Goal: Task Accomplishment & Management: Manage account settings

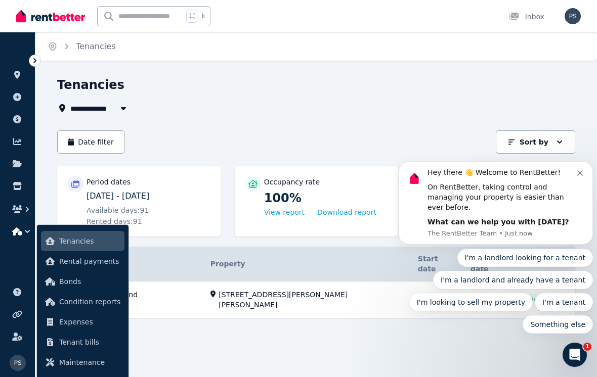
click at [579, 176] on icon "Dismiss notification" at bounding box center [580, 174] width 6 height 6
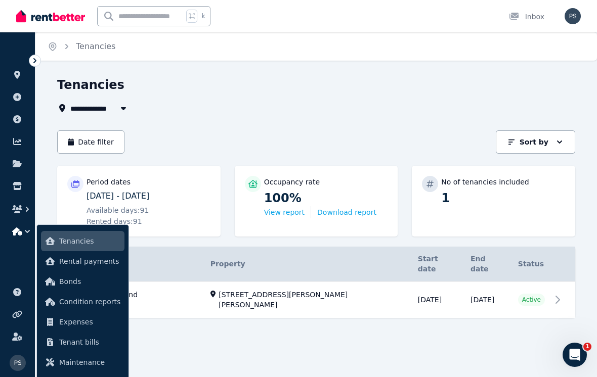
click at [406, 327] on div "**********" at bounding box center [316, 216] width 562 height 278
click at [413, 326] on div "**********" at bounding box center [316, 216] width 562 height 278
click at [76, 242] on span "Tenancies" at bounding box center [89, 241] width 61 height 12
click at [582, 350] on div "Open Intercom Messenger" at bounding box center [574, 355] width 33 height 33
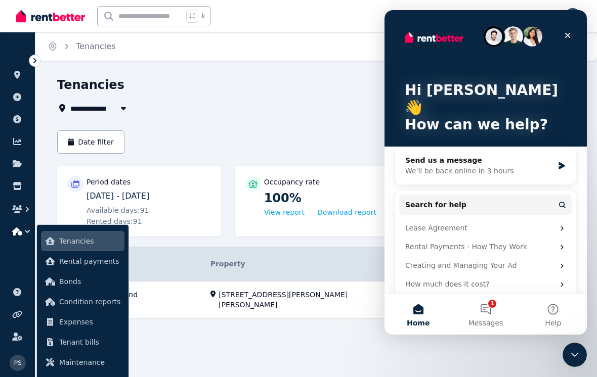
click at [490, 320] on span "Messages" at bounding box center [486, 323] width 35 height 7
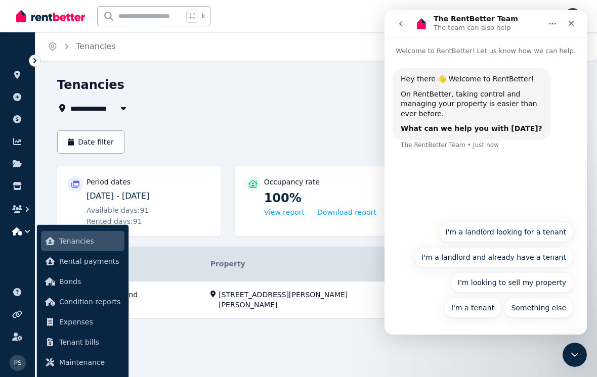
click at [574, 20] on icon "Close" at bounding box center [571, 23] width 8 height 8
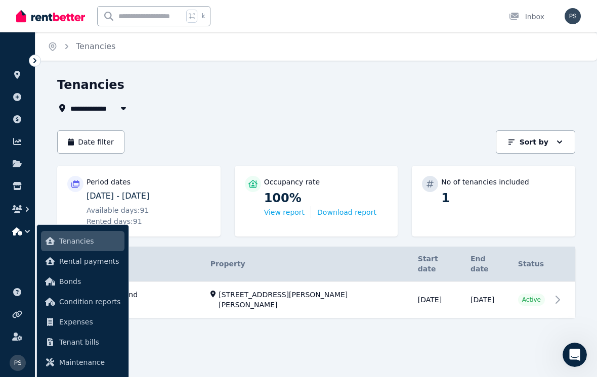
click at [98, 50] on span "Tenancies" at bounding box center [95, 46] width 39 height 12
click at [583, 13] on div "Open main menu k Inbox Open user menu" at bounding box center [298, 16] width 597 height 32
click at [576, 16] on img "button" at bounding box center [573, 16] width 16 height 16
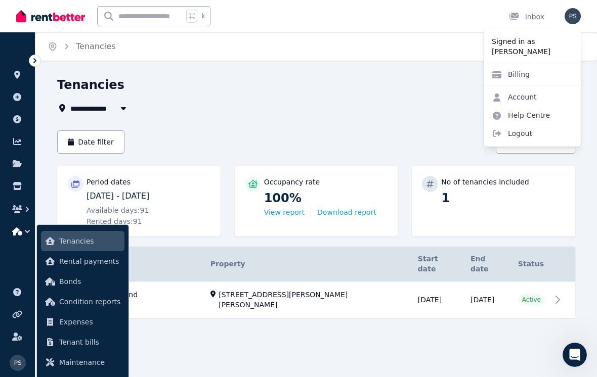
click at [537, 18] on div "Inbox" at bounding box center [526, 17] width 35 height 10
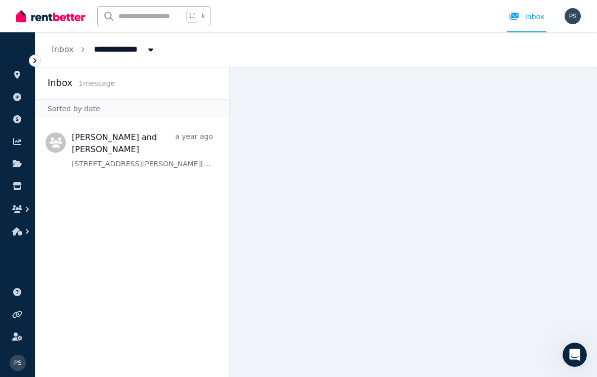
click at [111, 142] on span "Message list" at bounding box center [132, 148] width 194 height 53
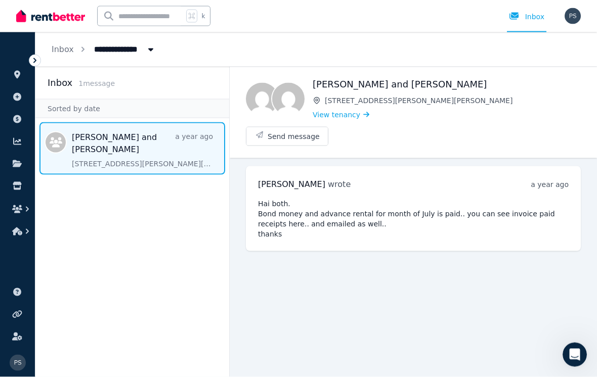
scroll to position [15, 0]
click at [33, 60] on icon at bounding box center [35, 61] width 10 height 10
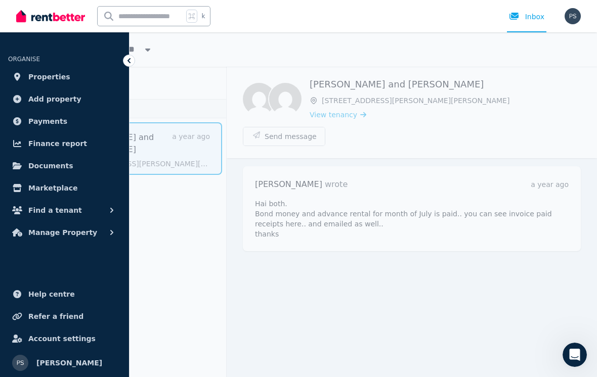
click at [52, 75] on span "Properties" at bounding box center [49, 77] width 42 height 12
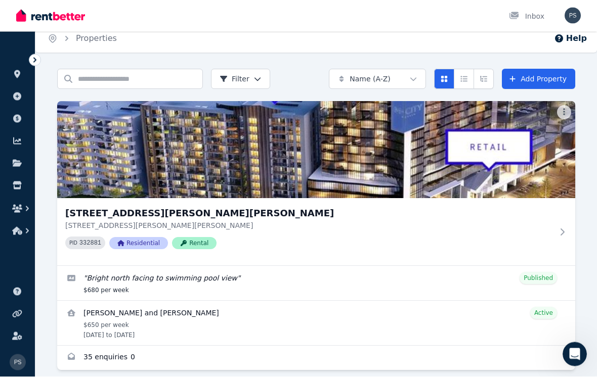
scroll to position [4, 0]
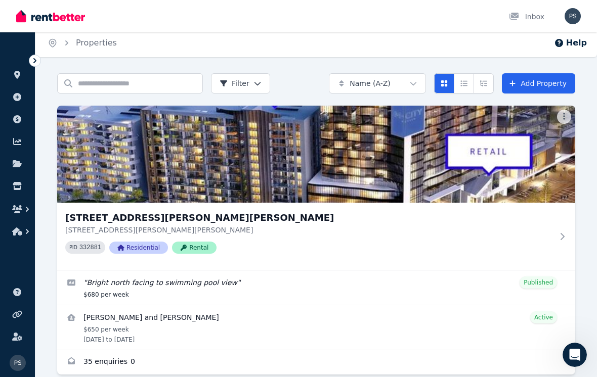
click at [565, 238] on icon at bounding box center [563, 236] width 4 height 7
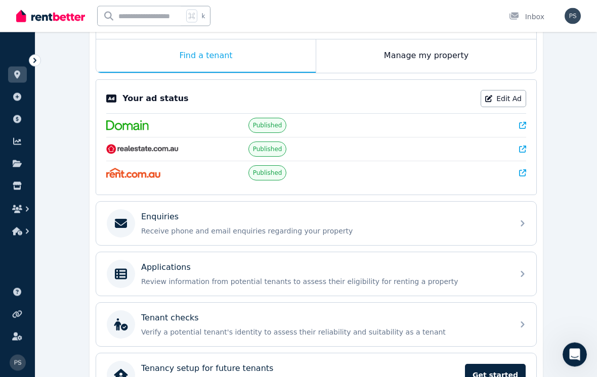
scroll to position [161, 0]
click at [516, 231] on div "Enquiries Receive phone and email enquiries regarding your property" at bounding box center [316, 224] width 440 height 44
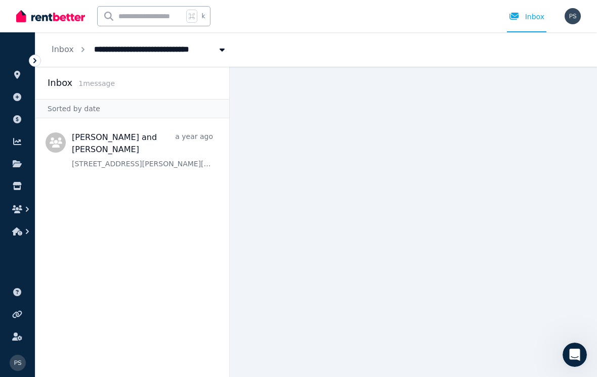
click at [127, 54] on span "[STREET_ADDRESS][PERSON_NAME][PERSON_NAME]" at bounding box center [204, 48] width 233 height 16
click at [175, 56] on span "[STREET_ADDRESS][PERSON_NAME][PERSON_NAME]" at bounding box center [204, 48] width 233 height 16
type input "**********"
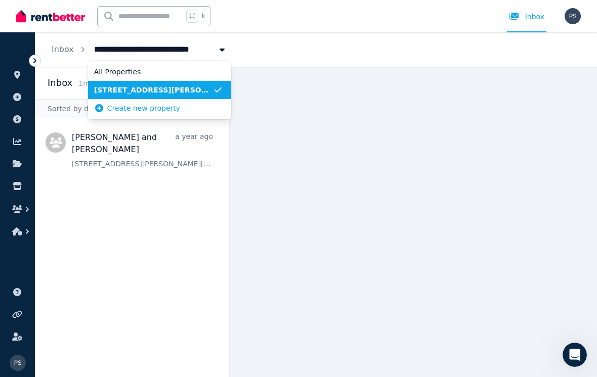
click at [17, 80] on link at bounding box center [17, 75] width 19 height 16
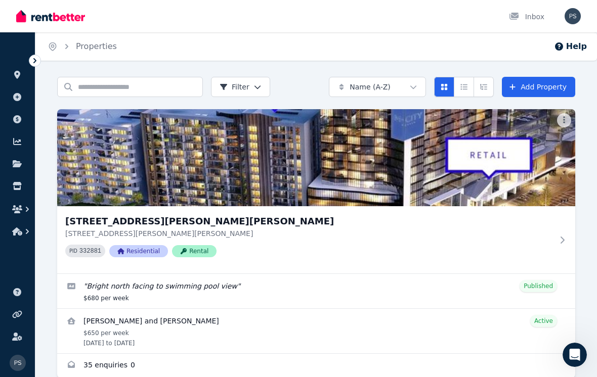
scroll to position [4, 0]
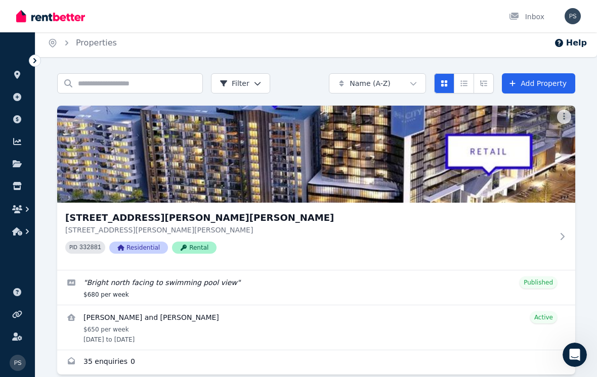
click at [116, 364] on link "Enquiries for 406/868 Blackburn Road, Clayton" at bounding box center [316, 363] width 518 height 24
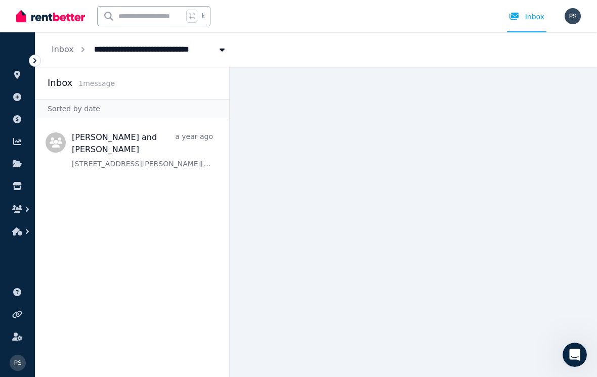
click at [28, 205] on icon "button" at bounding box center [27, 209] width 10 height 10
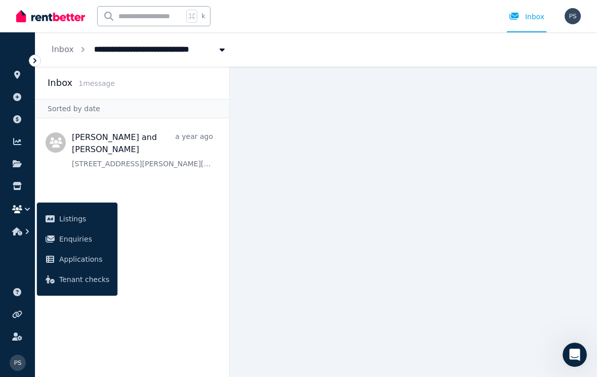
click at [74, 236] on span "Enquiries" at bounding box center [84, 239] width 50 height 12
click at [86, 262] on span "Applications" at bounding box center [84, 260] width 50 height 12
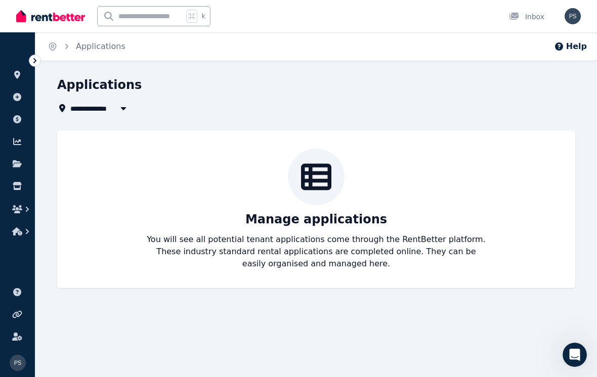
click at [26, 214] on icon "button" at bounding box center [27, 209] width 10 height 10
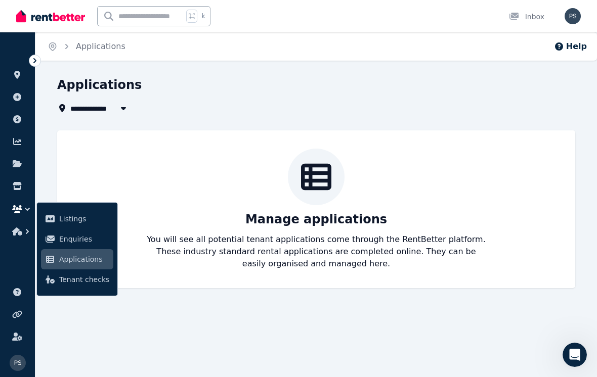
click at [82, 278] on span "Tenant checks" at bounding box center [84, 280] width 50 height 12
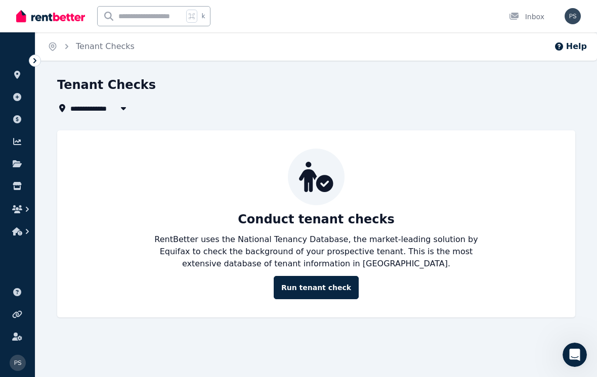
click at [20, 234] on icon "button" at bounding box center [17, 232] width 10 height 8
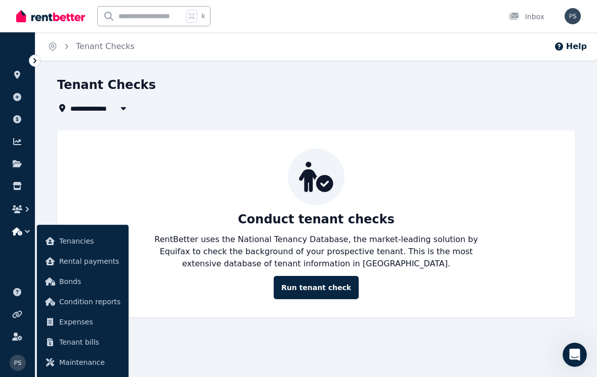
click at [26, 210] on icon "button" at bounding box center [27, 209] width 10 height 10
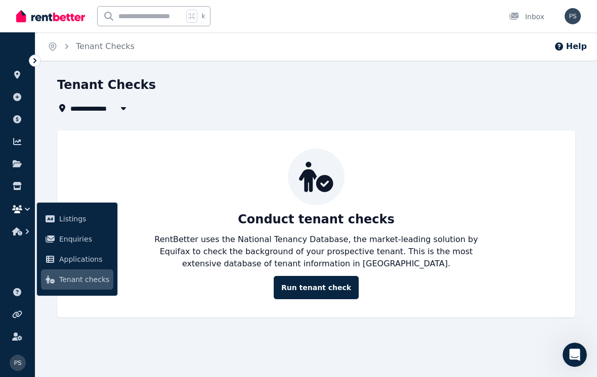
click at [74, 222] on span "Listings" at bounding box center [84, 219] width 50 height 12
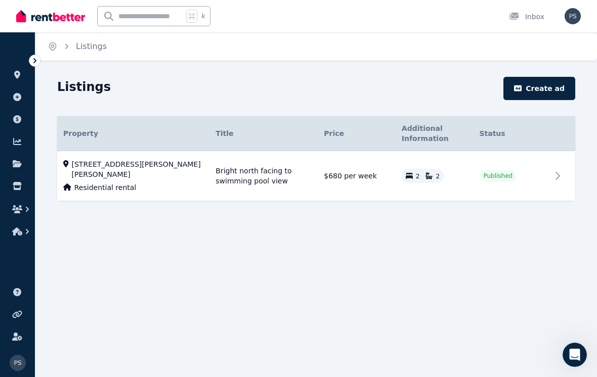
click at [556, 176] on icon at bounding box center [558, 176] width 12 height 12
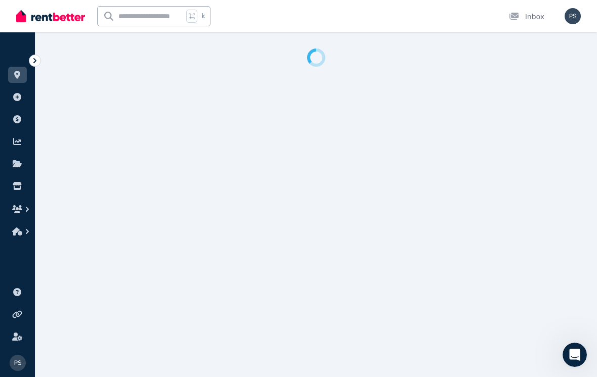
select select "**********"
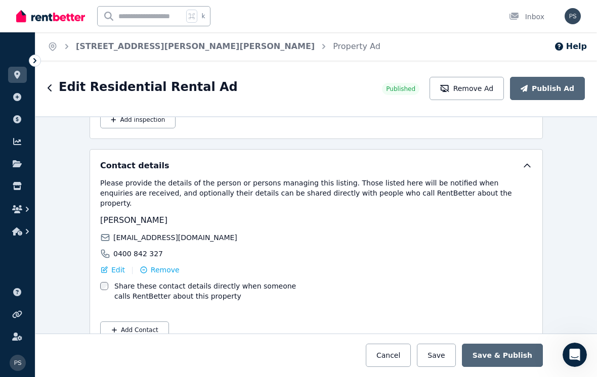
scroll to position [1824, 0]
click at [36, 64] on icon at bounding box center [35, 61] width 10 height 10
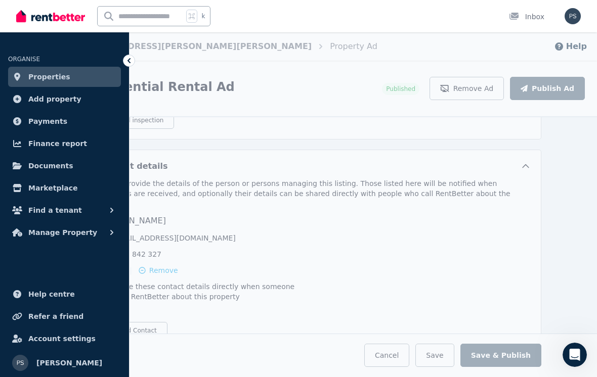
click at [246, 283] on label "Share these contact details directly when someone calls RentBetter about this p…" at bounding box center [212, 292] width 199 height 20
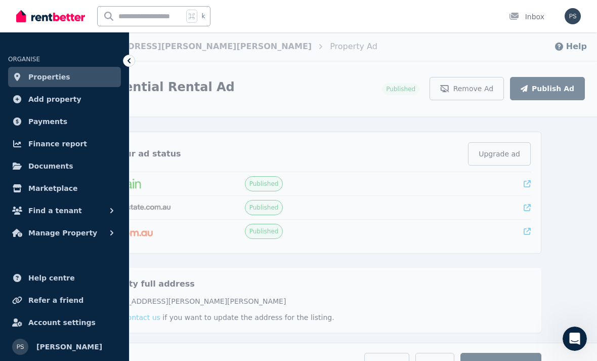
scroll to position [30, 0]
click at [63, 75] on span "Properties" at bounding box center [49, 77] width 42 height 12
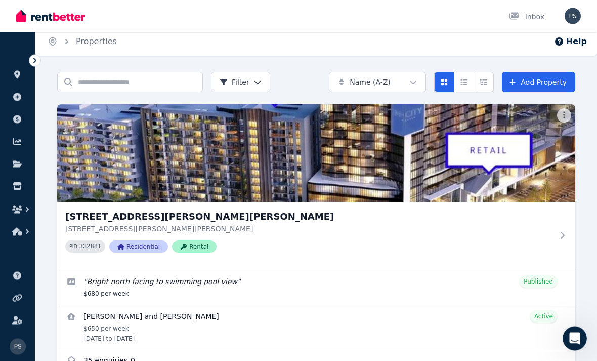
scroll to position [4, 0]
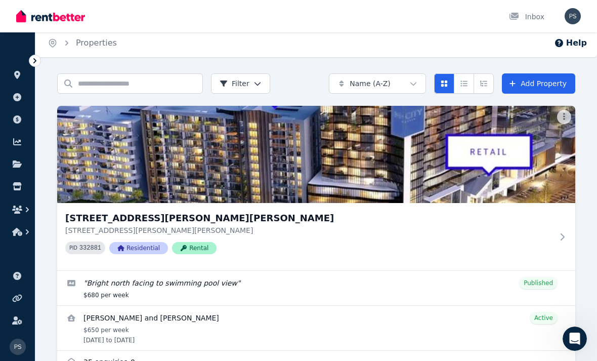
click at [20, 208] on icon "button" at bounding box center [17, 209] width 10 height 8
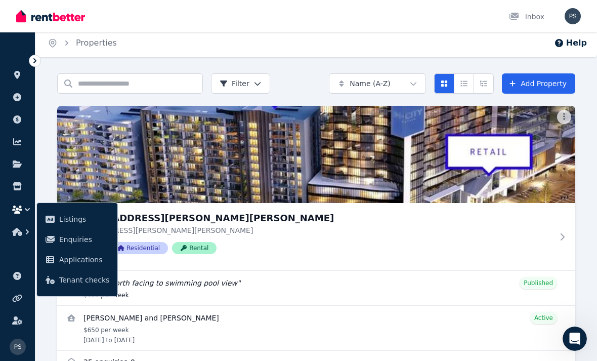
click at [466, 258] on div "[STREET_ADDRESS][GEOGRAPHIC_DATA][PERSON_NAME][PERSON_NAME][STREET_ADDRESS][PER…" at bounding box center [309, 236] width 488 height 51
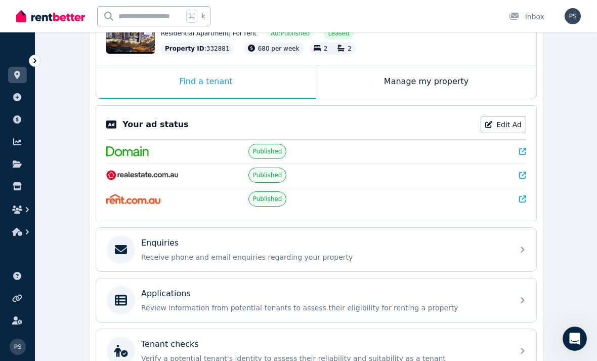
scroll to position [136, 0]
click at [507, 120] on link "Edit Ad" at bounding box center [504, 123] width 46 height 17
select select "**********"
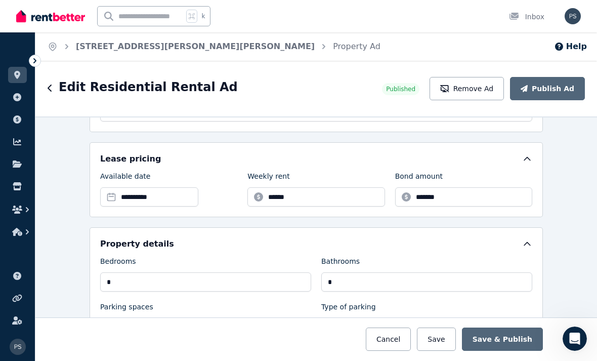
scroll to position [292, 0]
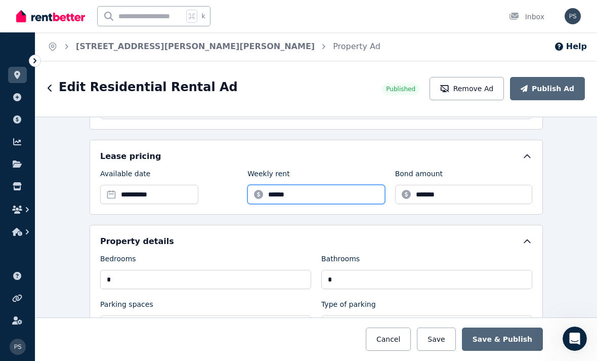
click at [317, 193] on input "******" at bounding box center [315, 194] width 137 height 19
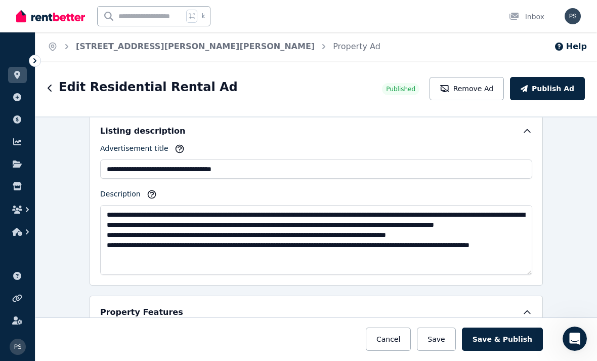
scroll to position [580, 0]
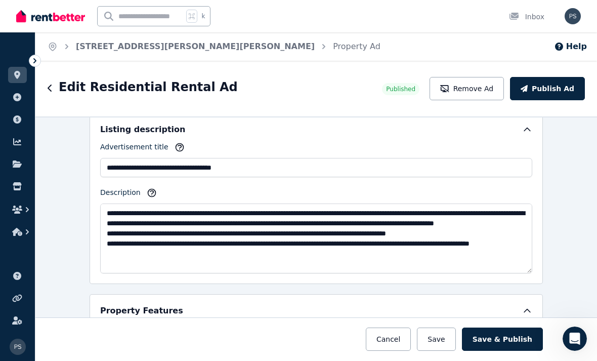
type input "***"
click at [499, 351] on button "Save & Publish" at bounding box center [502, 338] width 81 height 23
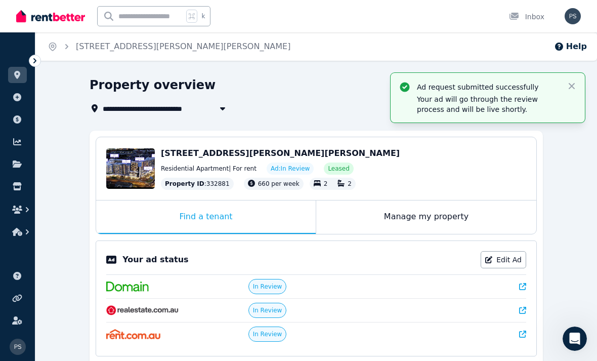
click at [570, 88] on icon "button" at bounding box center [572, 86] width 6 height 6
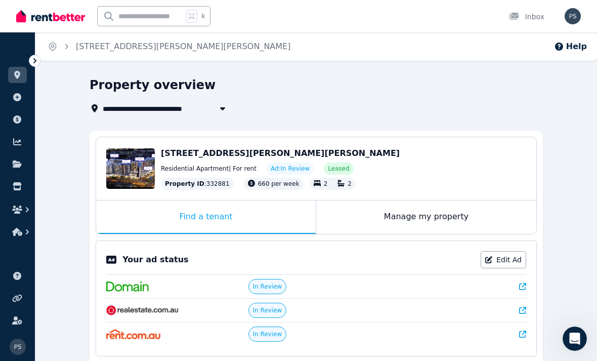
click at [463, 219] on div "Manage my property" at bounding box center [426, 216] width 220 height 33
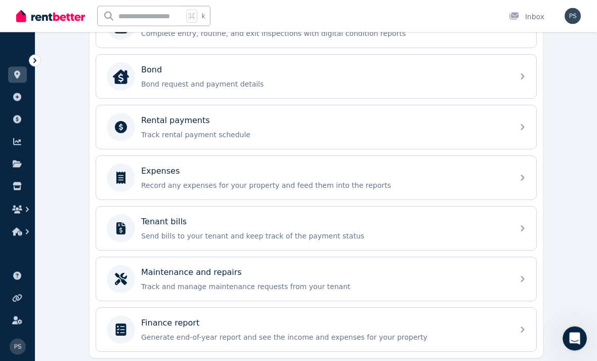
scroll to position [370, 0]
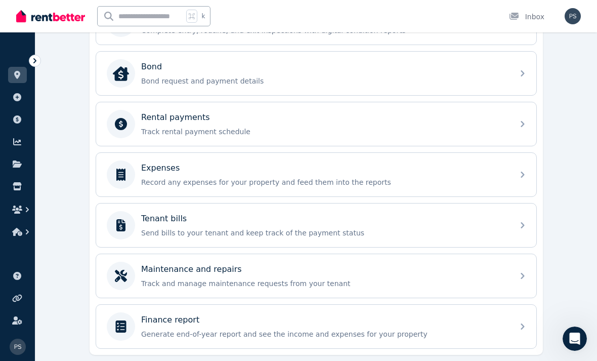
click at [520, 330] on div "Finance report Generate end-of-year report and see the income and expenses for …" at bounding box center [316, 327] width 440 height 44
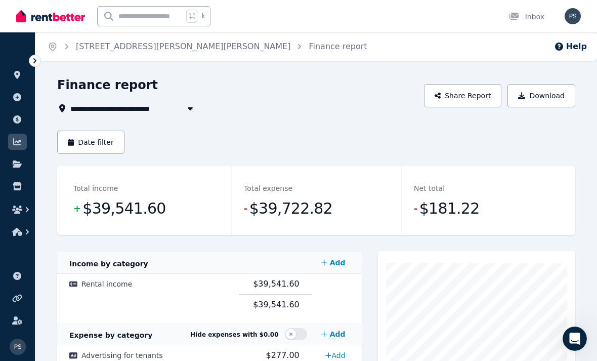
click at [96, 146] on button "Date filter" at bounding box center [90, 142] width 67 height 23
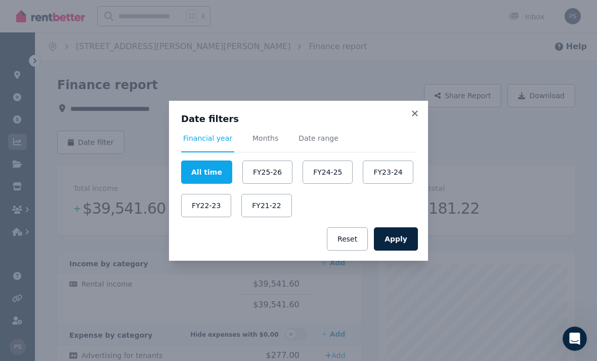
click at [326, 172] on button "FY24-25" at bounding box center [328, 171] width 50 height 23
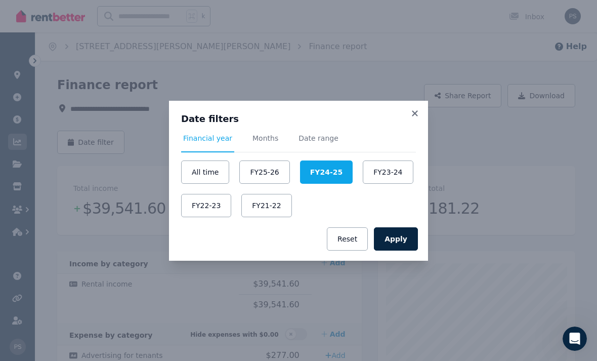
click at [400, 238] on button "Apply" at bounding box center [396, 238] width 44 height 23
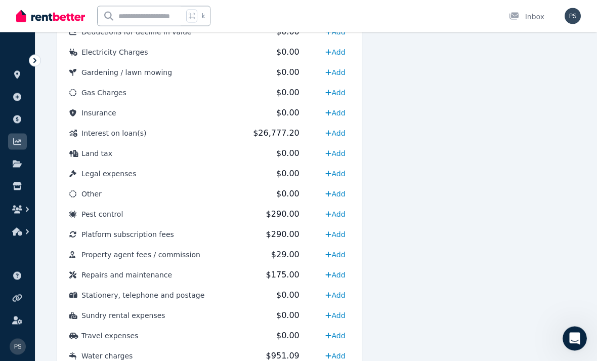
scroll to position [493, 0]
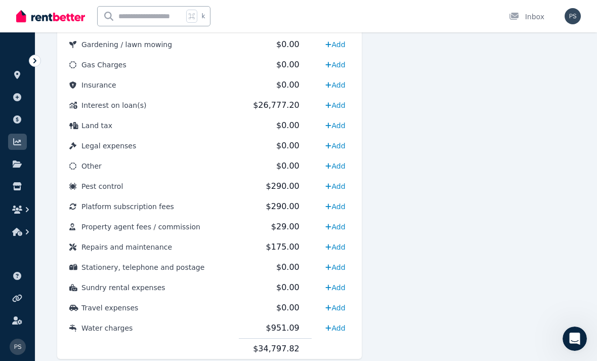
click at [244, 229] on td "$29.00" at bounding box center [275, 227] width 72 height 20
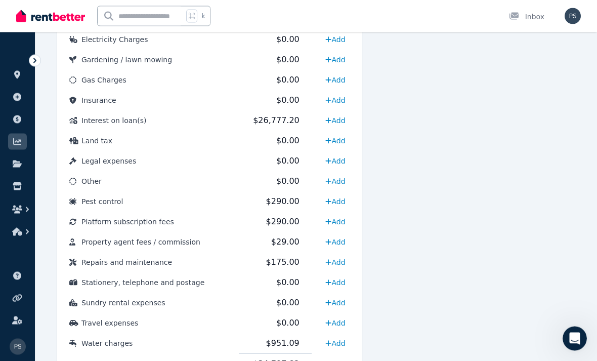
scroll to position [478, 0]
click at [185, 224] on td "Platform subscription fees" at bounding box center [148, 221] width 182 height 20
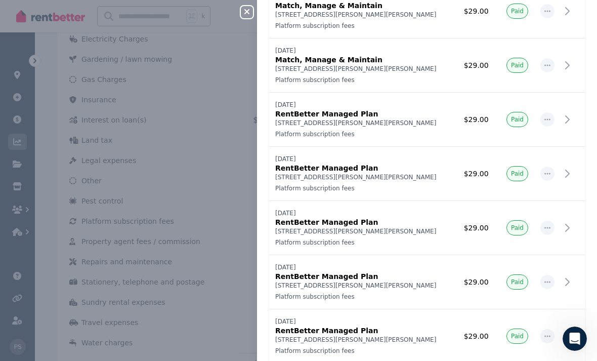
scroll to position [0, 0]
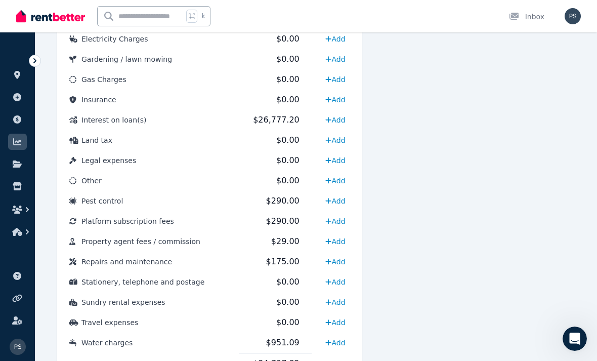
click at [170, 228] on td "Platform subscription fees" at bounding box center [148, 221] width 182 height 20
click at [179, 244] on span "Property agent fees / commission" at bounding box center [140, 241] width 119 height 8
click at [161, 225] on span "Platform subscription fees" at bounding box center [127, 221] width 93 height 8
click at [249, 242] on td "$29.00" at bounding box center [275, 241] width 72 height 20
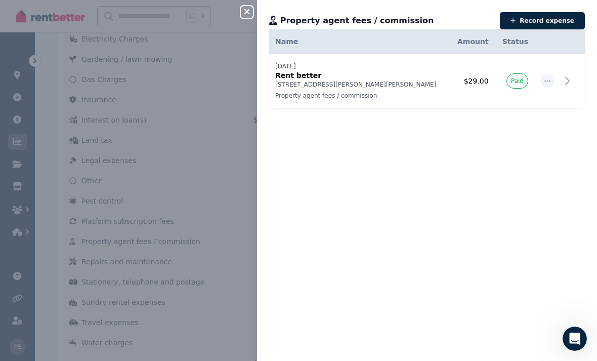
click at [567, 83] on icon at bounding box center [567, 81] width 12 height 12
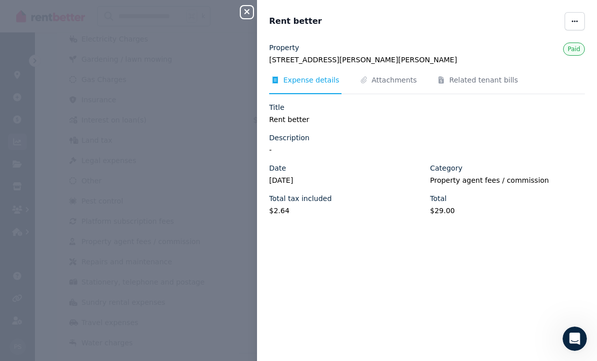
click at [575, 21] on icon "button" at bounding box center [575, 21] width 6 height 2
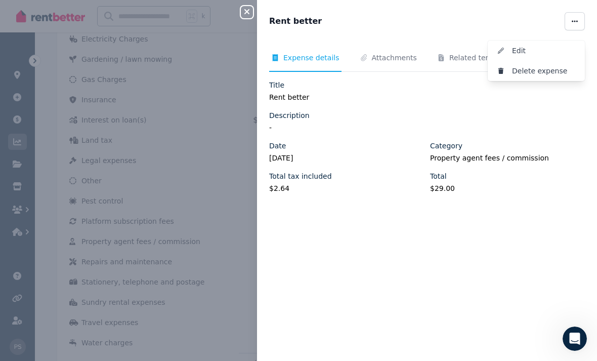
click at [542, 76] on span "Delete expense" at bounding box center [544, 71] width 65 height 12
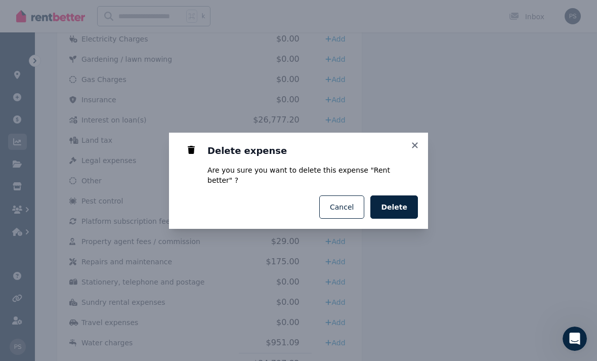
click at [404, 212] on span "Delete" at bounding box center [394, 207] width 26 height 10
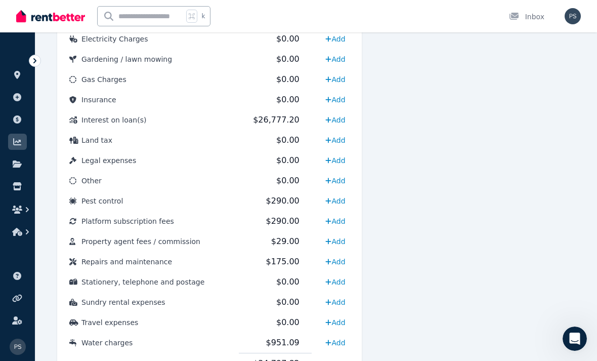
click at [278, 220] on span "$290.00" at bounding box center [282, 221] width 33 height 10
click at [277, 223] on span "$290.00" at bounding box center [282, 221] width 33 height 10
click at [338, 222] on link "Add" at bounding box center [335, 221] width 28 height 16
select select "**********"
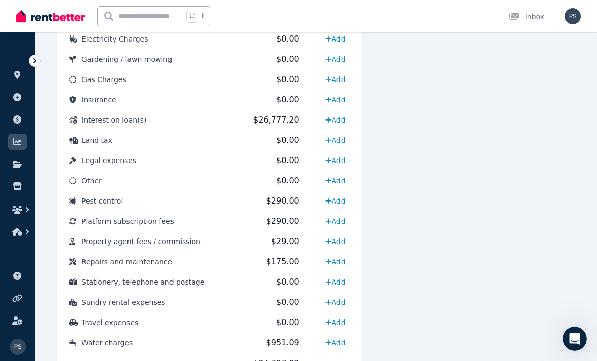
select select "**********"
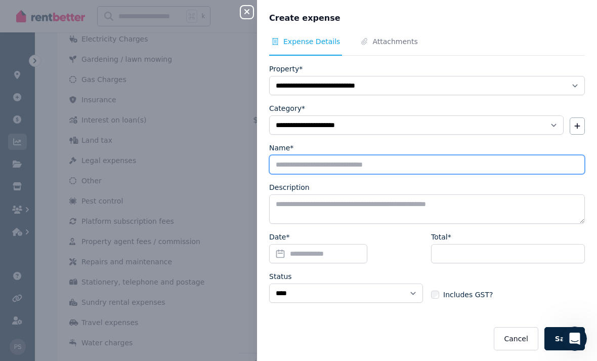
click at [367, 161] on input "Name*" at bounding box center [427, 164] width 316 height 19
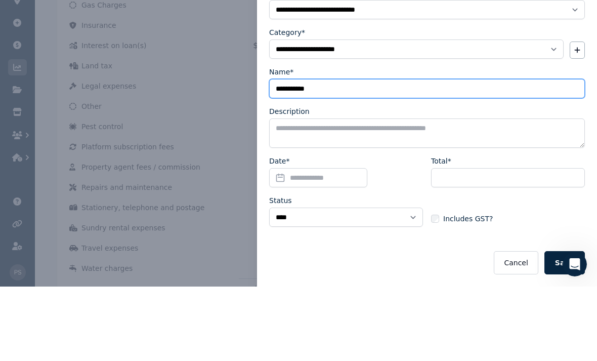
scroll to position [2, 0]
type input "**********"
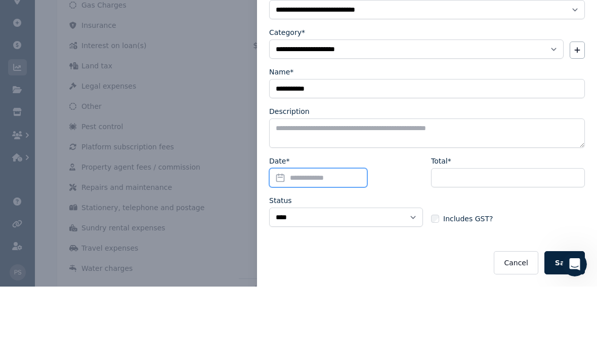
click at [333, 242] on input "Date*" at bounding box center [318, 251] width 98 height 19
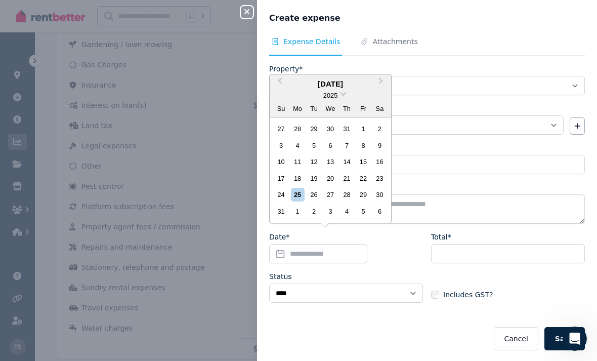
click at [338, 99] on span "2025" at bounding box center [330, 96] width 14 height 8
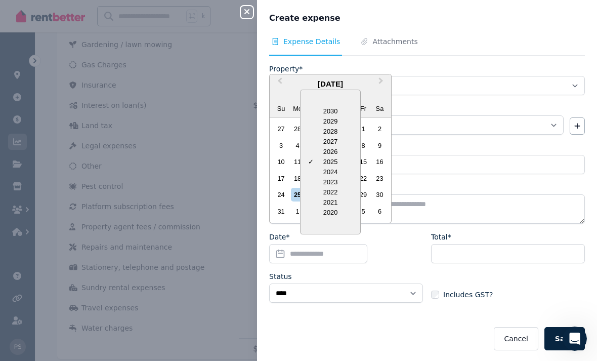
click at [341, 177] on div "2024" at bounding box center [331, 172] width 60 height 10
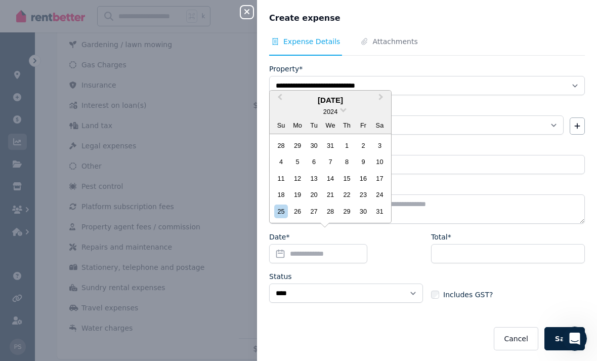
click at [380, 185] on div "17" at bounding box center [380, 179] width 14 height 14
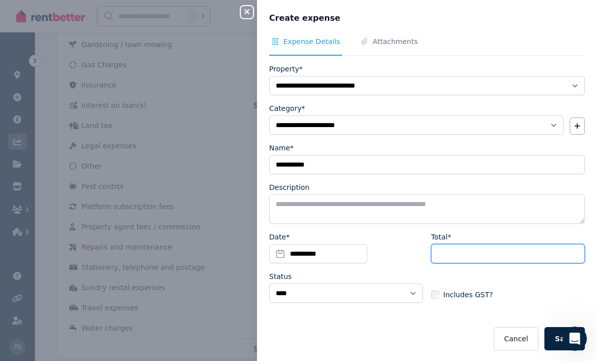
click at [476, 254] on input "Total*" at bounding box center [508, 253] width 154 height 19
type input "**"
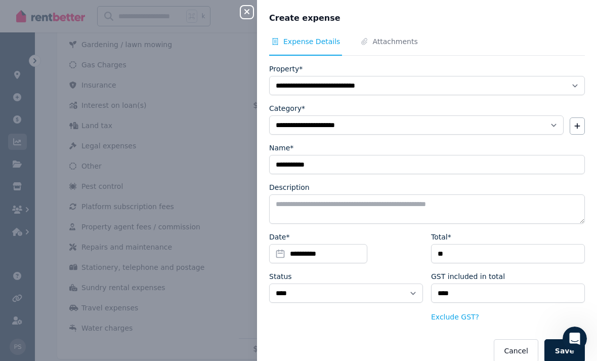
click at [564, 349] on button "Save" at bounding box center [564, 350] width 40 height 23
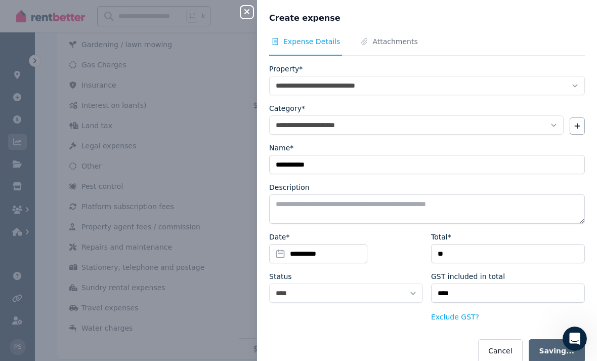
select select
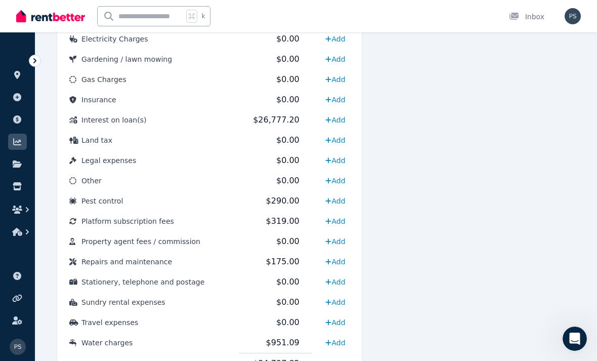
click at [335, 222] on link "Add" at bounding box center [335, 221] width 28 height 16
select select "**********"
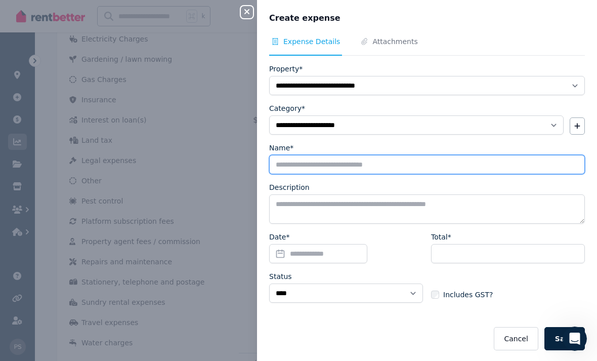
click at [361, 166] on input "Name*" at bounding box center [427, 164] width 316 height 19
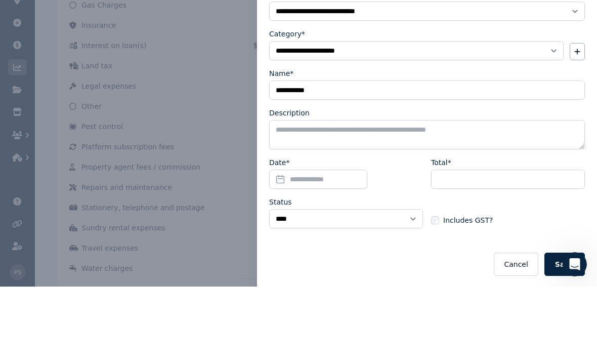
scroll to position [493, 0]
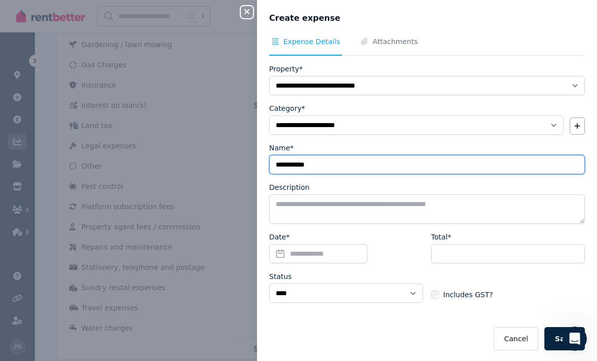
type input "**********"
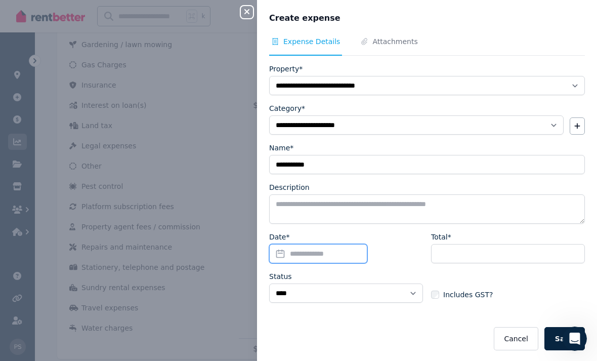
click at [316, 253] on input "Date*" at bounding box center [318, 253] width 98 height 19
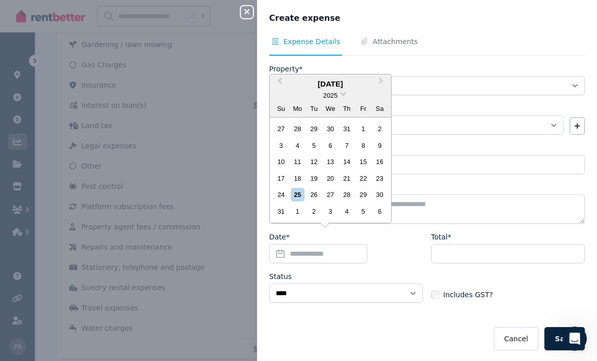
click at [342, 96] on span at bounding box center [343, 93] width 7 height 7
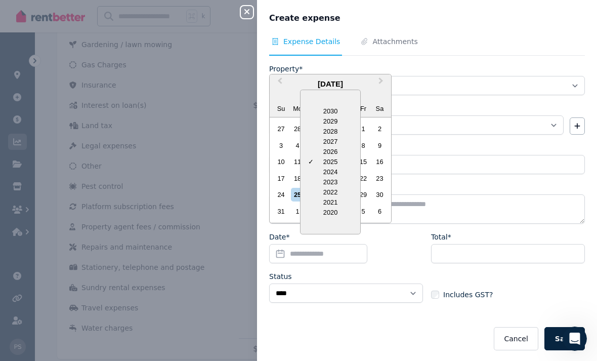
click at [336, 177] on div "2024" at bounding box center [331, 172] width 60 height 10
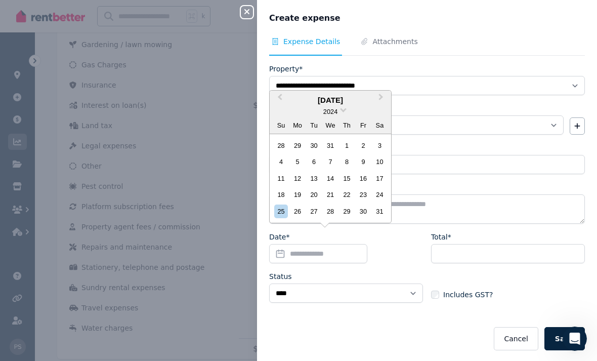
click at [377, 185] on div "17" at bounding box center [380, 179] width 14 height 14
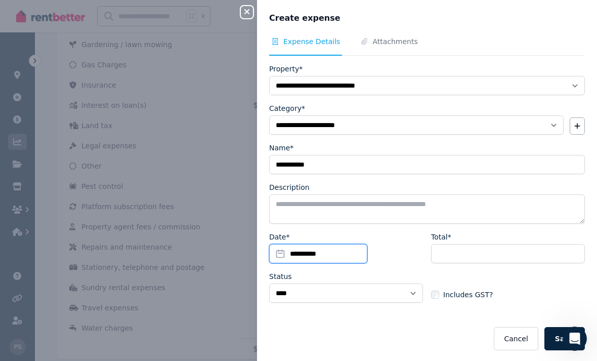
click at [319, 254] on input "**********" at bounding box center [318, 253] width 98 height 19
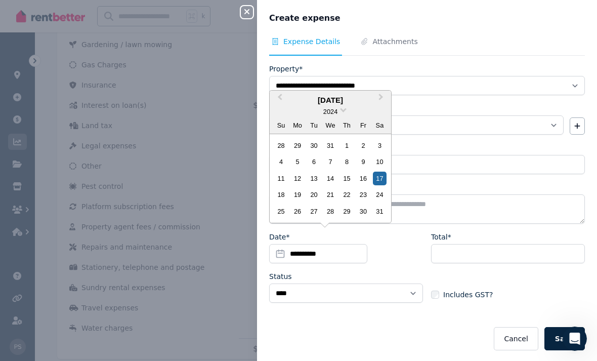
click at [284, 108] on button "Previous Month" at bounding box center [279, 100] width 16 height 16
click at [337, 185] on div "17" at bounding box center [330, 179] width 14 height 14
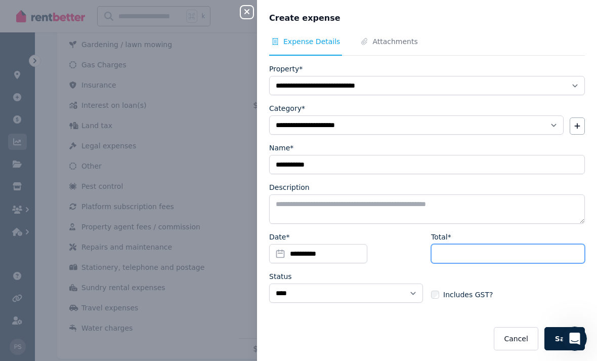
click at [475, 249] on input "Total*" at bounding box center [508, 253] width 154 height 19
type input "**"
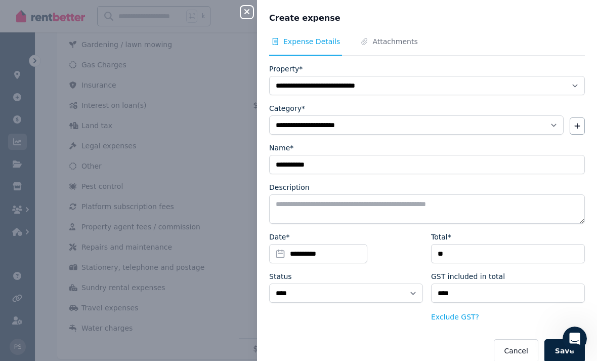
click at [562, 346] on button "Save" at bounding box center [564, 350] width 40 height 23
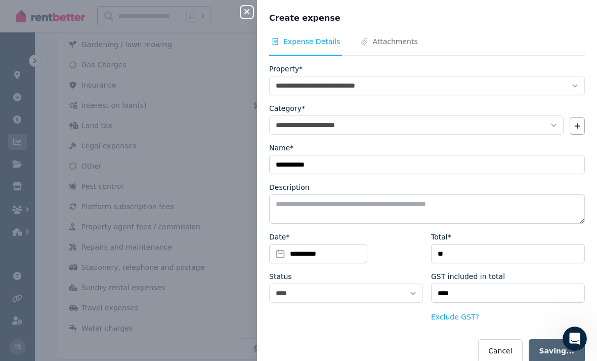
select select
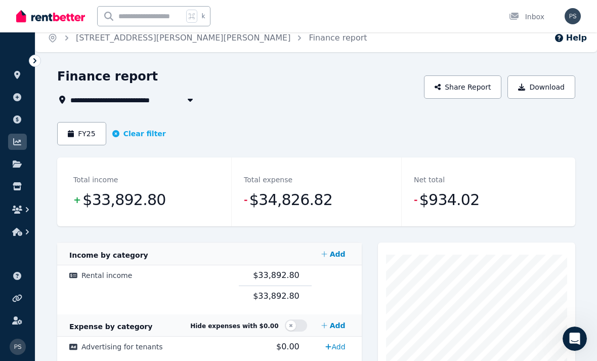
scroll to position [0, 0]
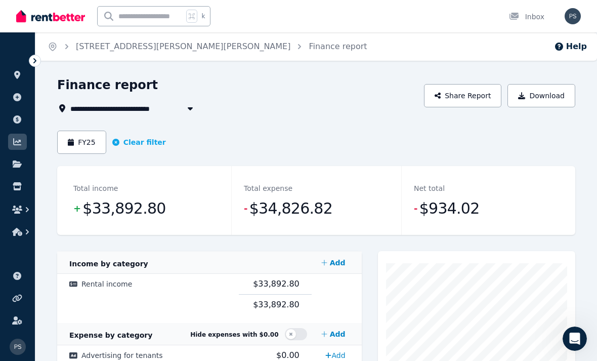
click at [141, 143] on button "Clear filter" at bounding box center [139, 142] width 54 height 10
click at [109, 142] on button "Date filter" at bounding box center [90, 142] width 67 height 23
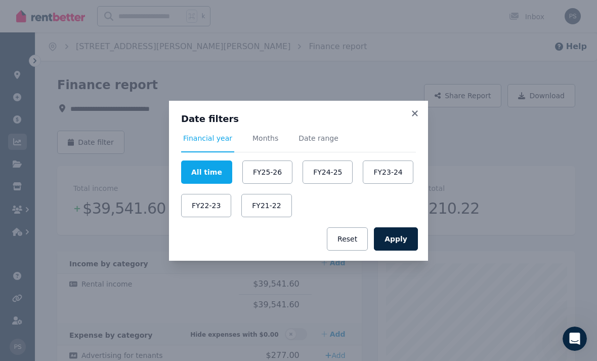
click at [393, 173] on button "FY23-24" at bounding box center [388, 171] width 50 height 23
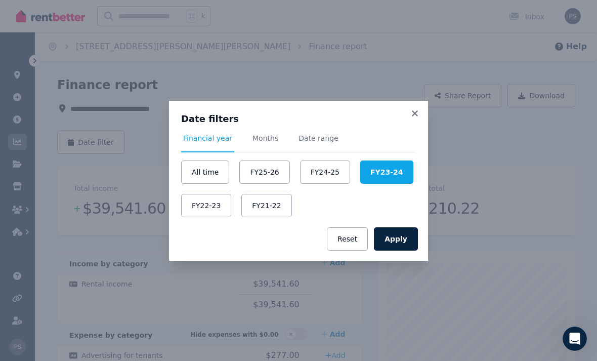
click at [404, 239] on button "Apply" at bounding box center [396, 238] width 44 height 23
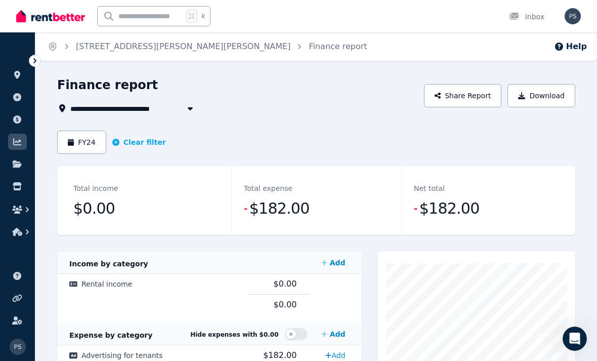
click at [94, 142] on button "FY24" at bounding box center [81, 142] width 49 height 23
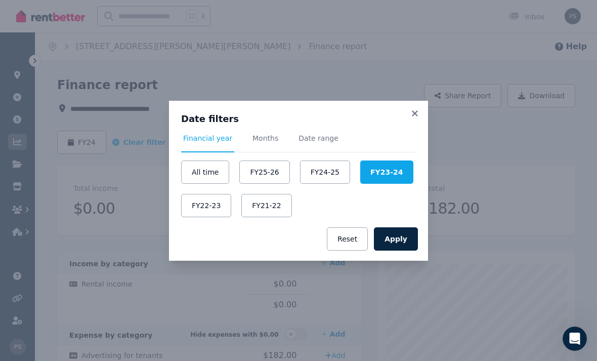
click at [331, 172] on button "FY24-25" at bounding box center [325, 171] width 50 height 23
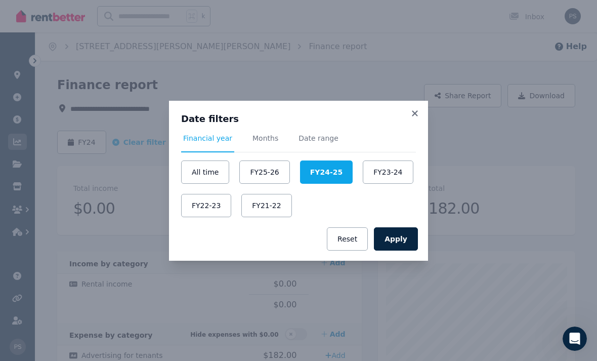
click at [406, 238] on button "Apply" at bounding box center [396, 238] width 44 height 23
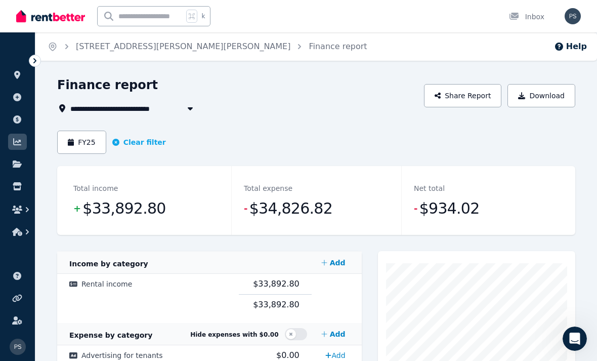
click at [91, 136] on button "FY25" at bounding box center [81, 142] width 49 height 23
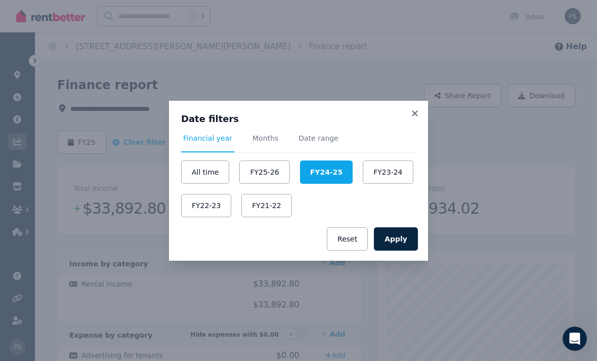
click at [209, 171] on button "All time" at bounding box center [205, 171] width 48 height 23
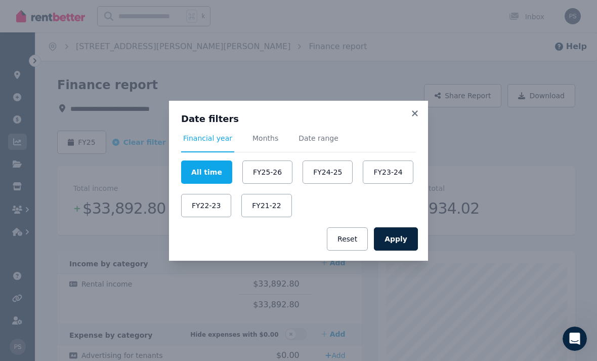
click at [396, 239] on button "Apply" at bounding box center [396, 238] width 44 height 23
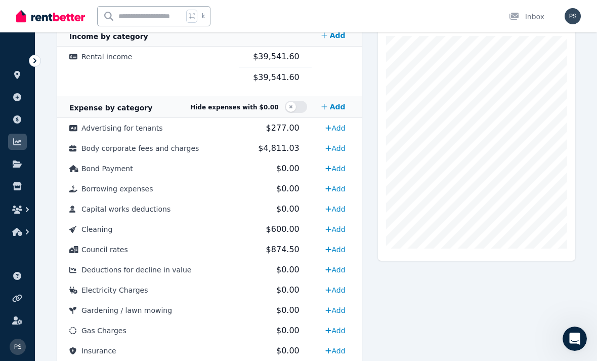
scroll to position [222, 0]
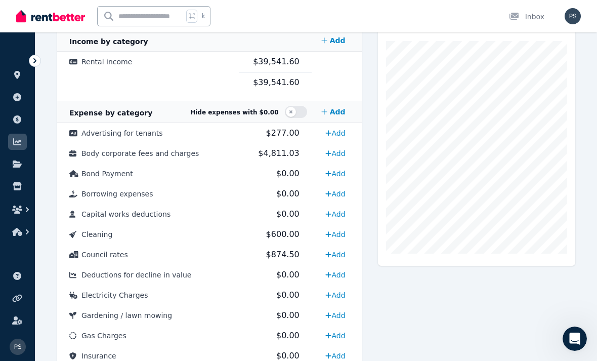
click at [169, 130] on td "Advertising for tenants" at bounding box center [148, 133] width 182 height 20
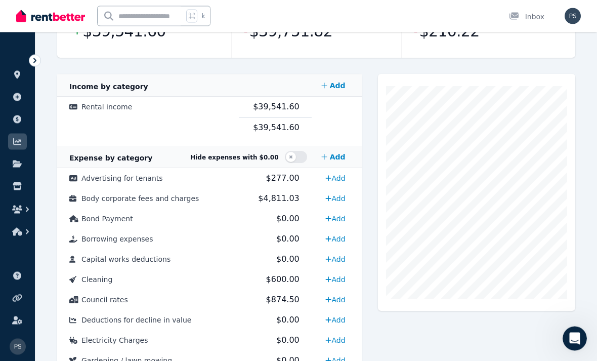
scroll to position [177, 0]
click at [200, 199] on td "Body corporate fees and charges" at bounding box center [148, 198] width 182 height 20
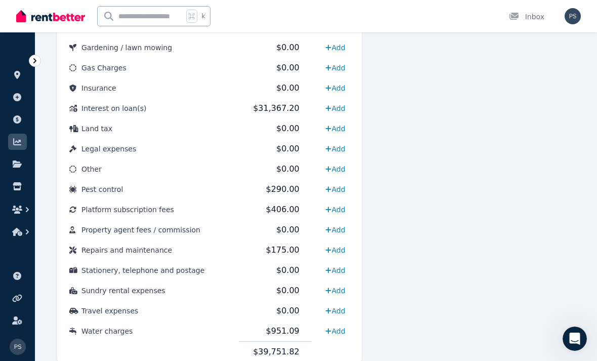
scroll to position [493, 0]
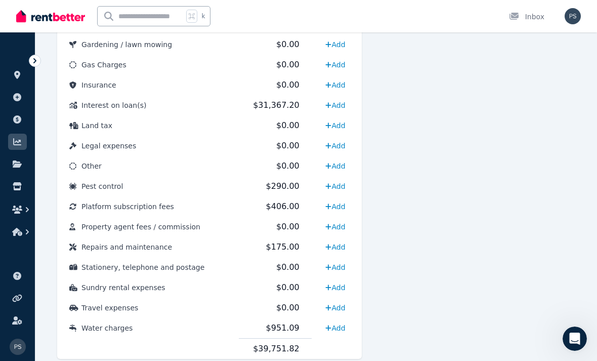
click at [137, 329] on td "Water charges" at bounding box center [148, 328] width 182 height 21
click at [464, 290] on div at bounding box center [476, 66] width 197 height 617
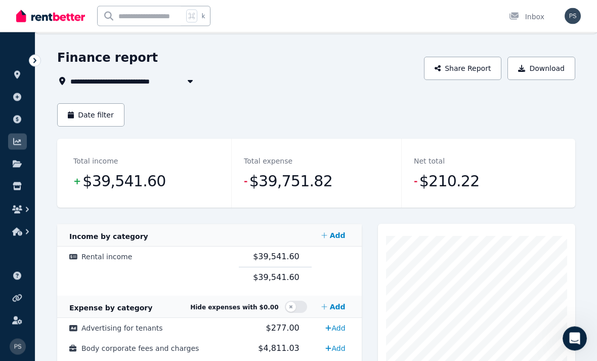
scroll to position [0, 0]
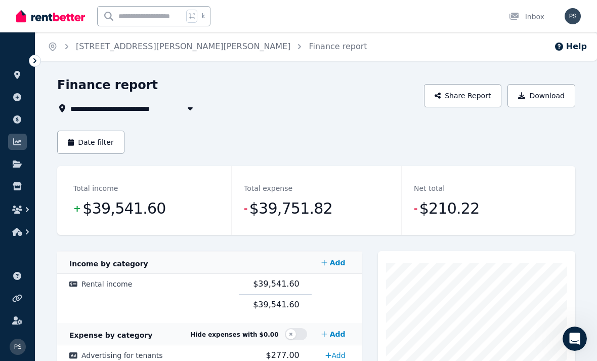
click at [179, 43] on link "[STREET_ADDRESS][PERSON_NAME][PERSON_NAME]" at bounding box center [183, 46] width 215 height 10
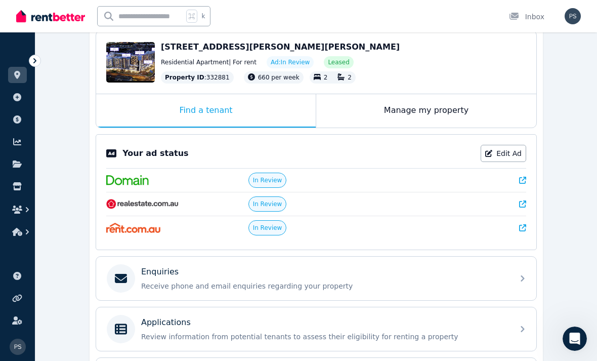
scroll to position [104, 0]
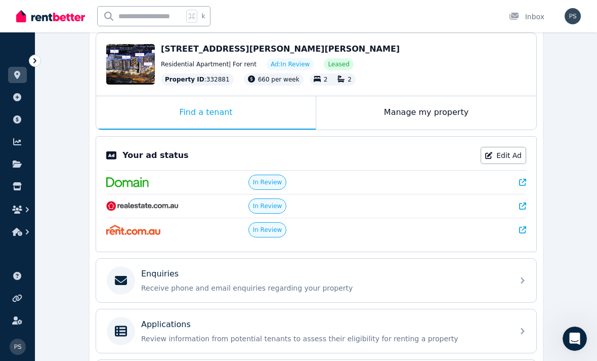
click at [474, 116] on div "Manage my property" at bounding box center [426, 112] width 220 height 33
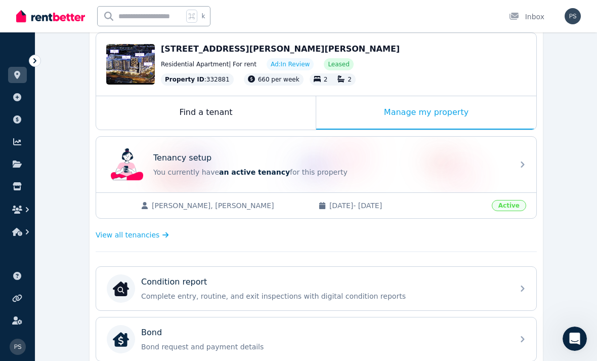
click at [291, 122] on div "Find a tenant" at bounding box center [206, 112] width 220 height 33
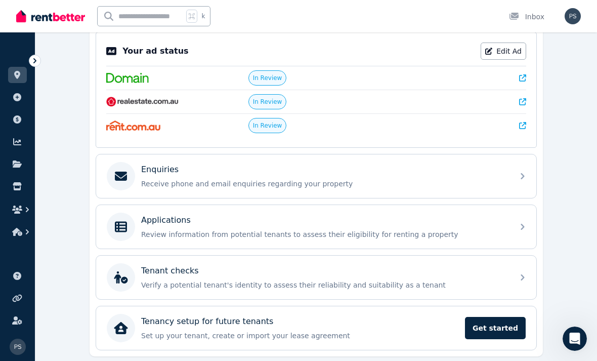
scroll to position [210, 0]
